Goal: Information Seeking & Learning: Learn about a topic

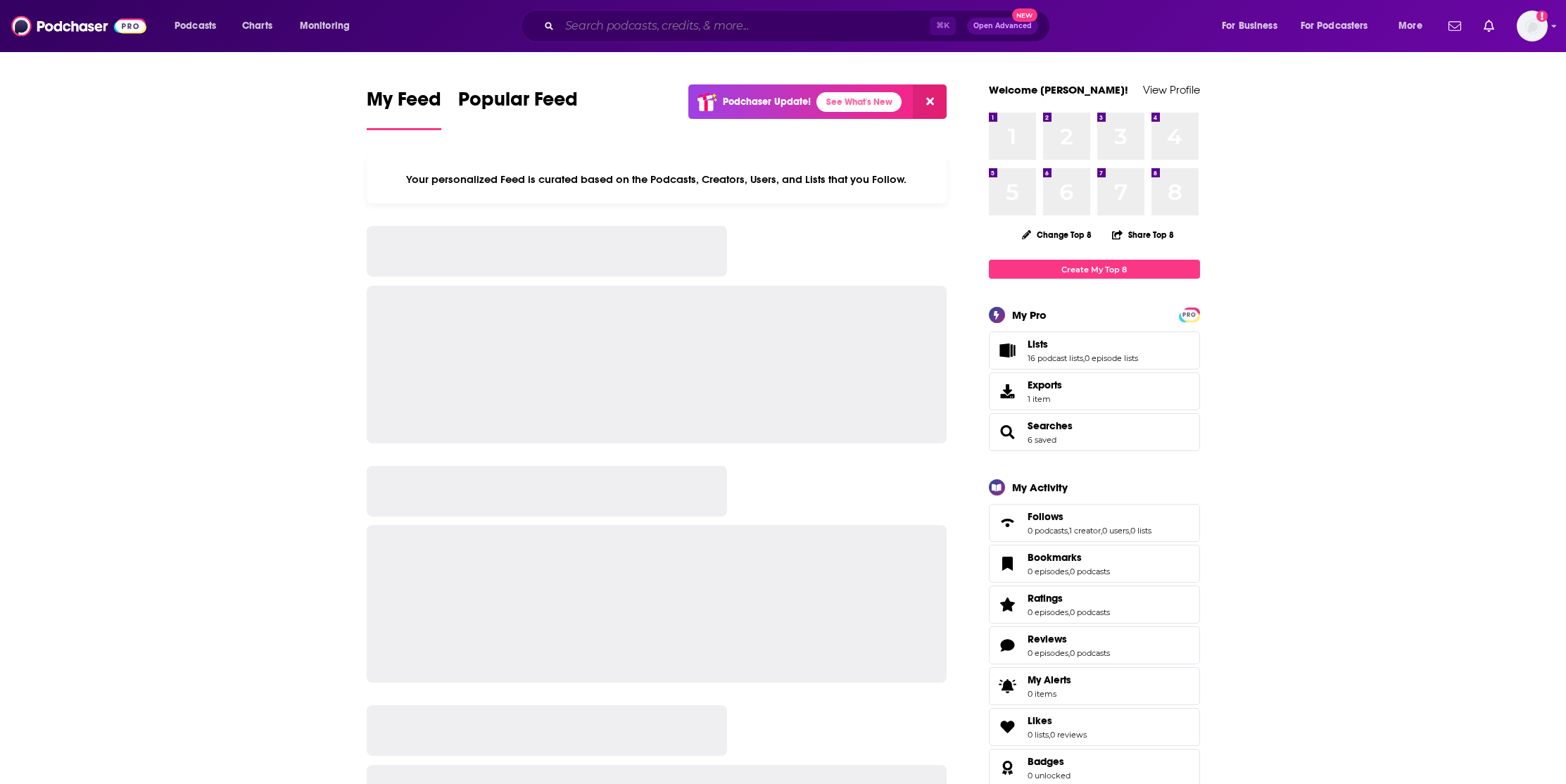
click at [726, 27] on input "Search podcasts, credits, & more..." at bounding box center [744, 26] width 370 height 23
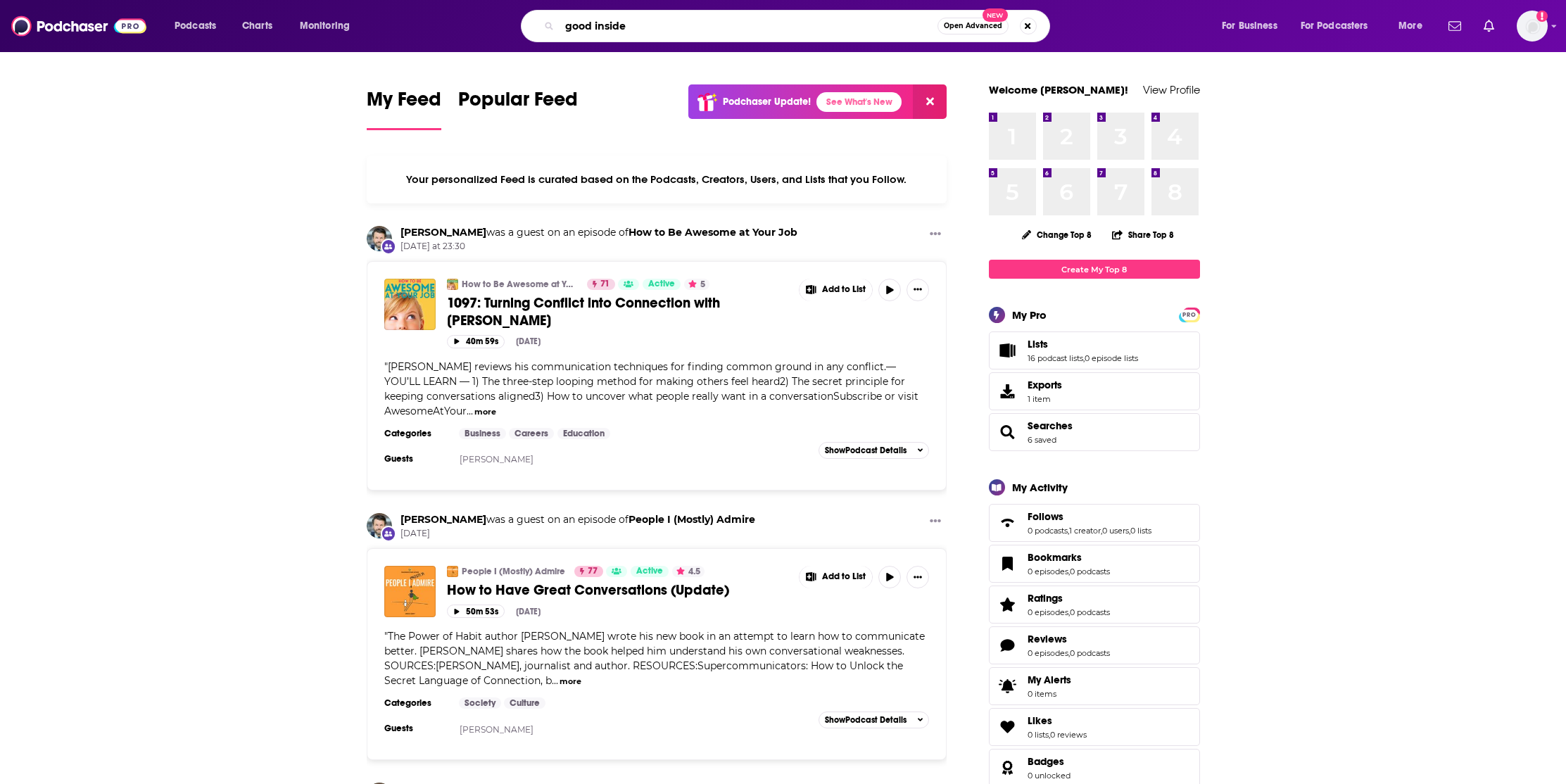
type input "good inside"
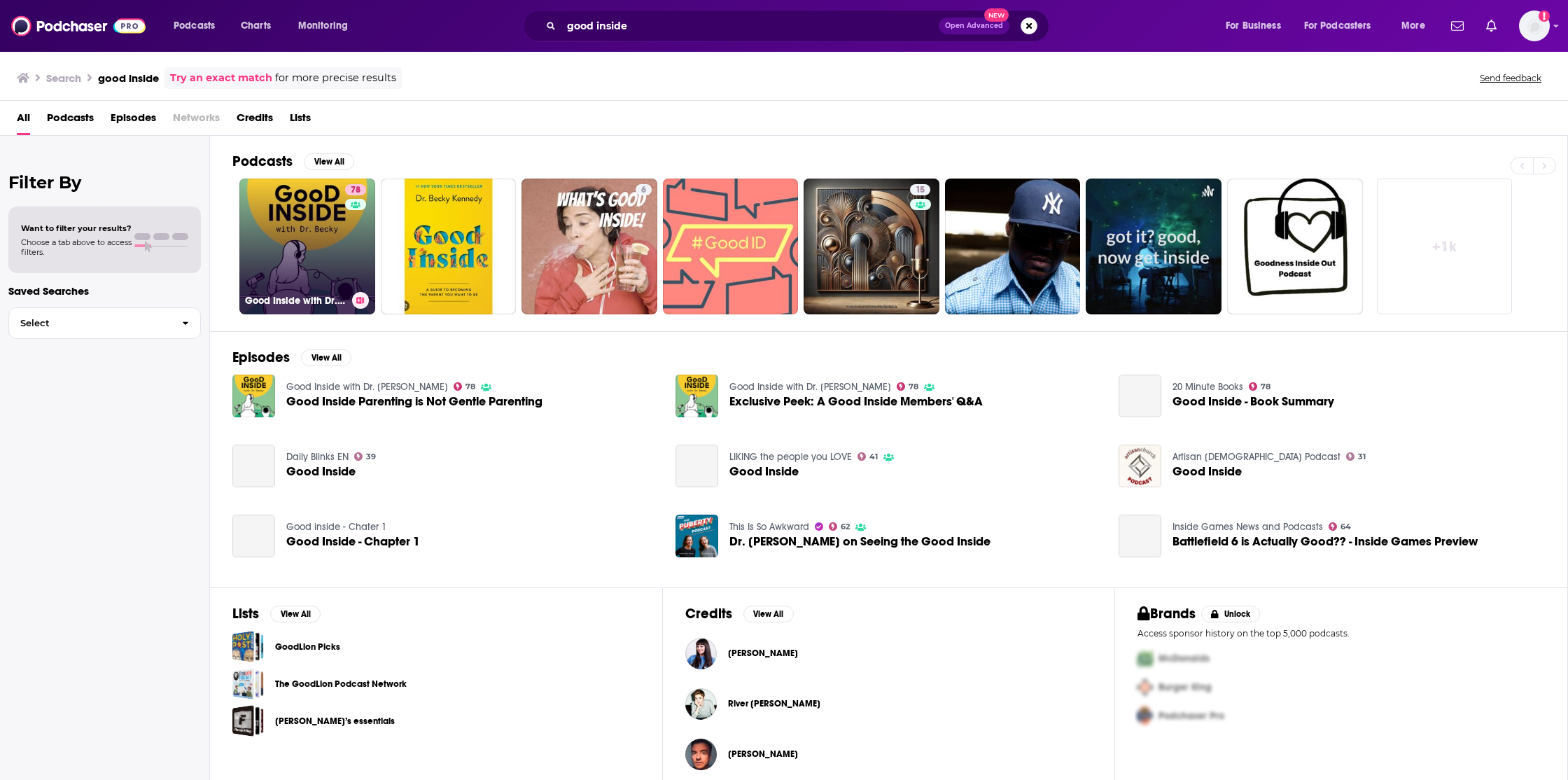
click at [321, 245] on link "78 Good Inside with Dr. [PERSON_NAME]" at bounding box center [308, 246] width 136 height 136
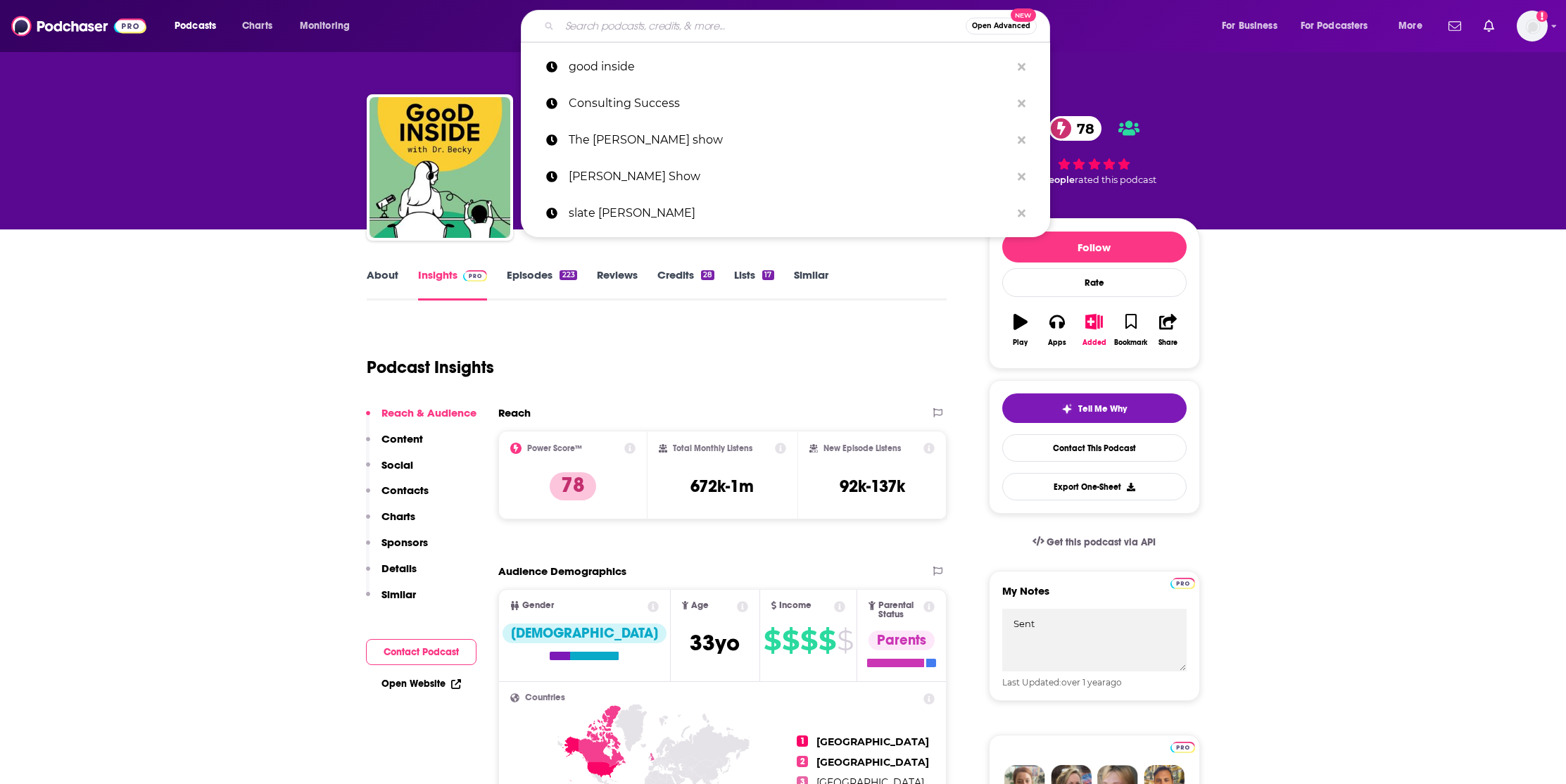
click at [732, 33] on input "Search podcasts, credits, & more..." at bounding box center [762, 26] width 406 height 23
paste input "[PERSON_NAME]"
type input "[PERSON_NAME]"
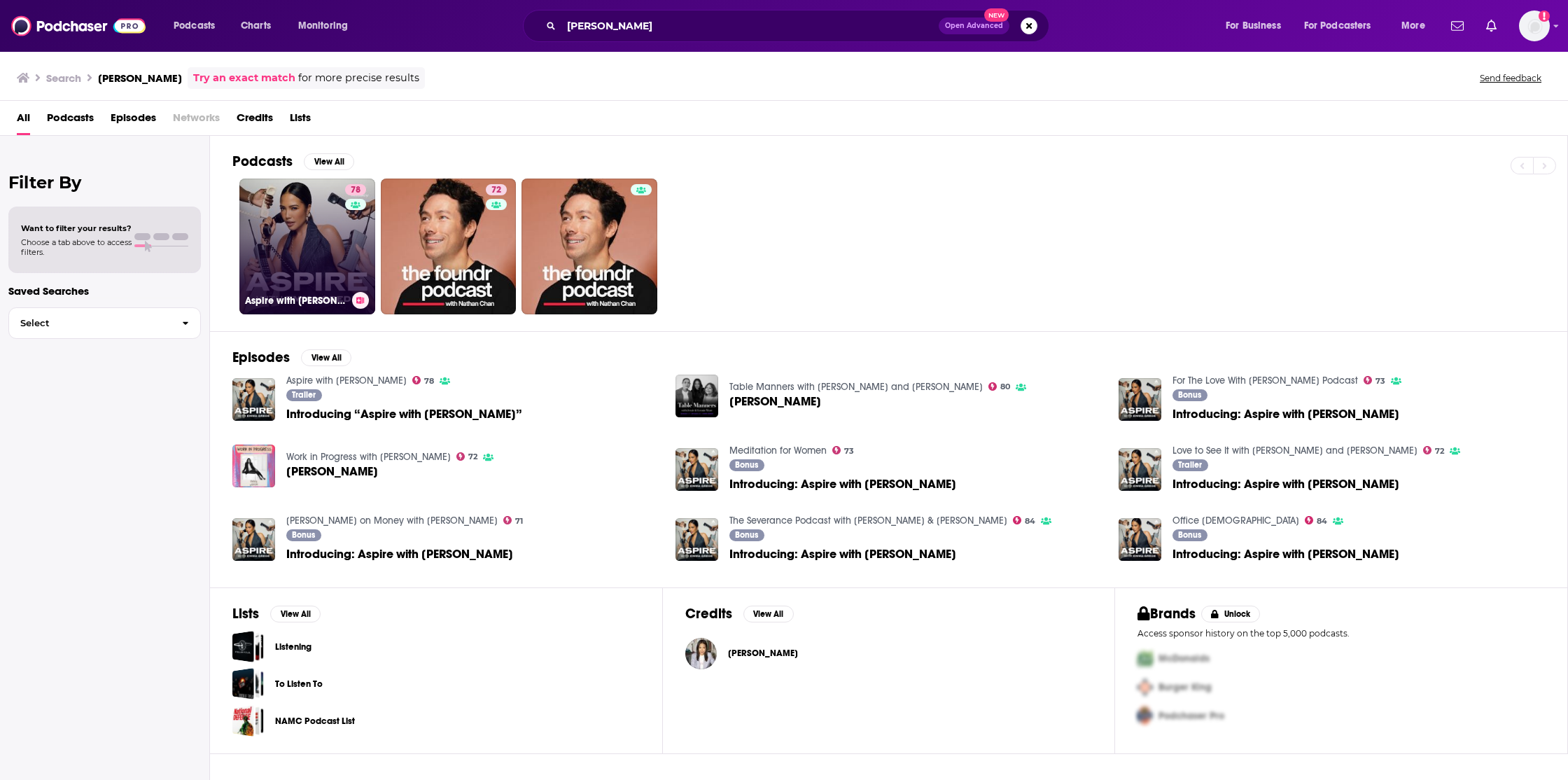
click at [314, 257] on link "78 Aspire with [PERSON_NAME]" at bounding box center [308, 246] width 136 height 136
